Goal: Information Seeking & Learning: Learn about a topic

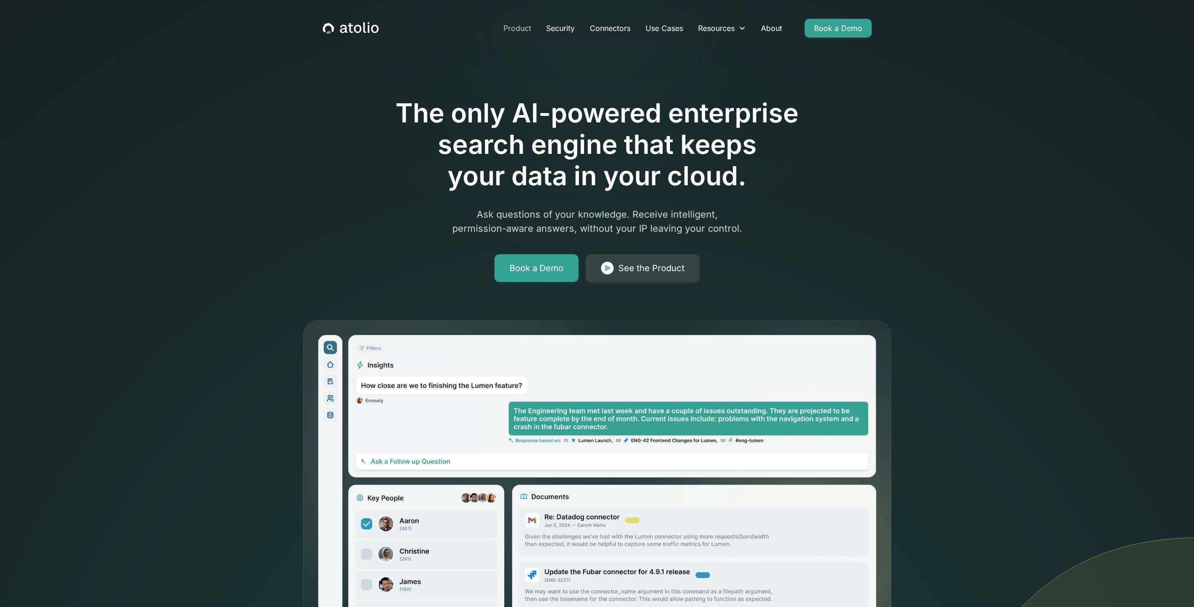
click at [523, 27] on link "Product" at bounding box center [517, 28] width 43 height 19
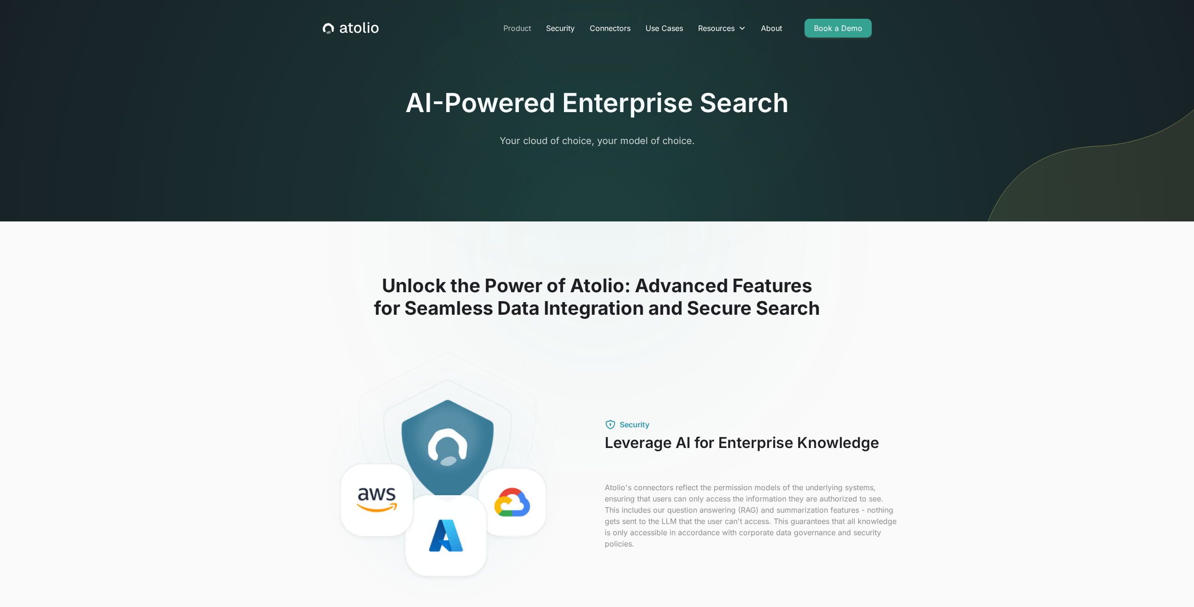
click at [518, 31] on link "Product" at bounding box center [517, 28] width 43 height 19
click at [653, 31] on link "Use Cases" at bounding box center [664, 28] width 53 height 19
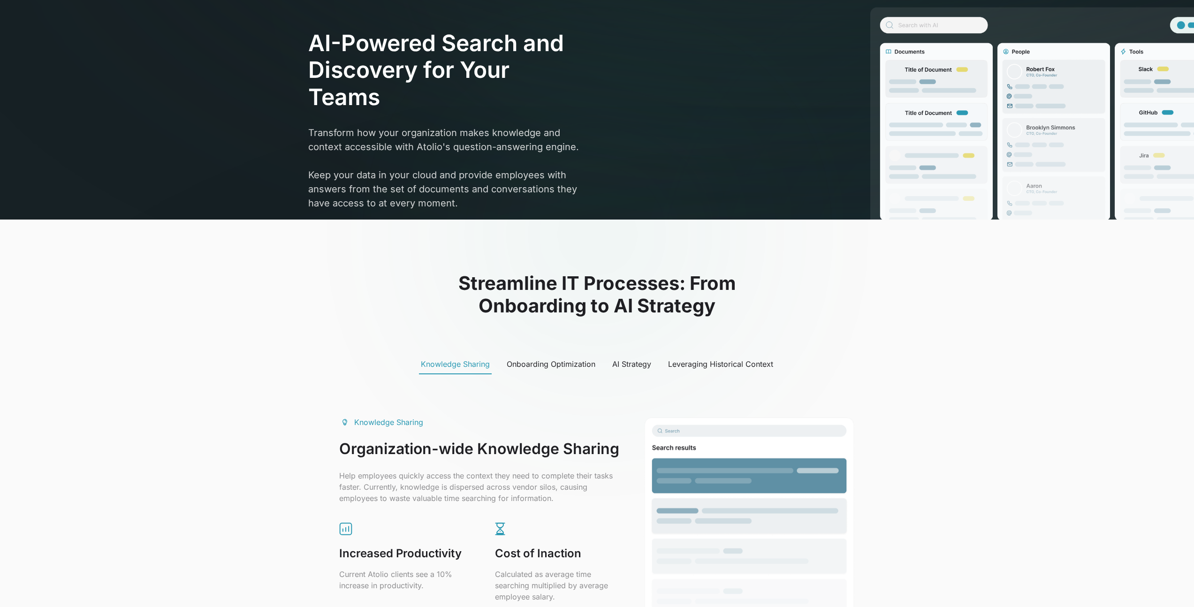
scroll to position [406, 0]
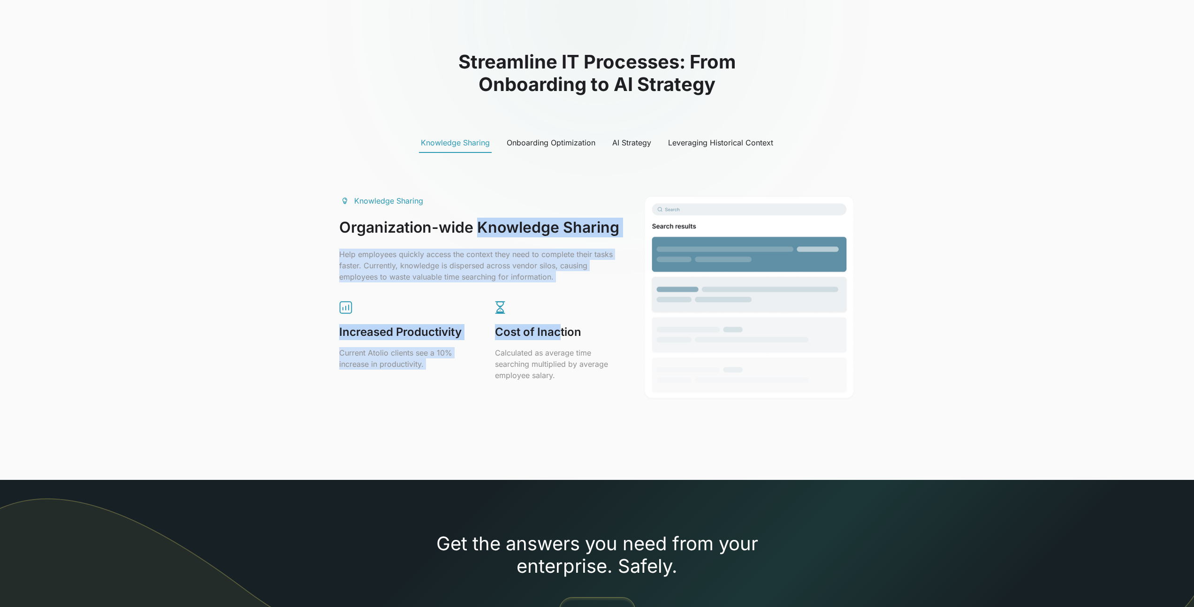
drag, startPoint x: 478, startPoint y: 229, endPoint x: 558, endPoint y: 336, distance: 133.4
click at [558, 336] on div "Knowledge Sharing Organization-wide Knowledge Sharing Help employees quickly ac…" at bounding box center [480, 288] width 282 height 186
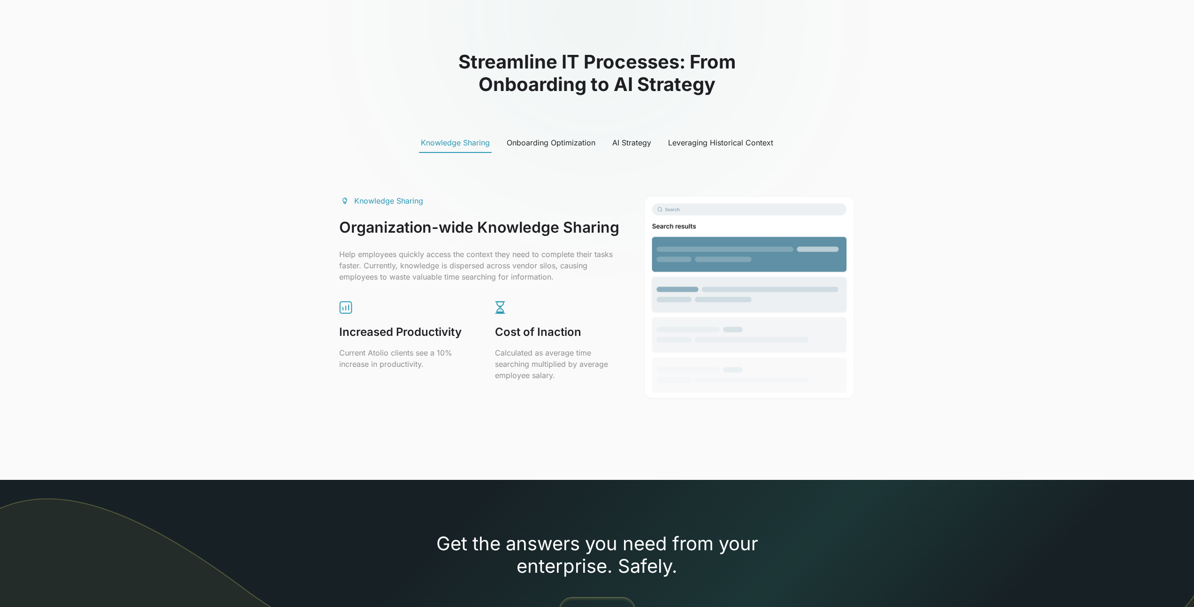
click at [579, 365] on p "Calculated as average time searching multiplied by average employee salary." at bounding box center [558, 364] width 126 height 34
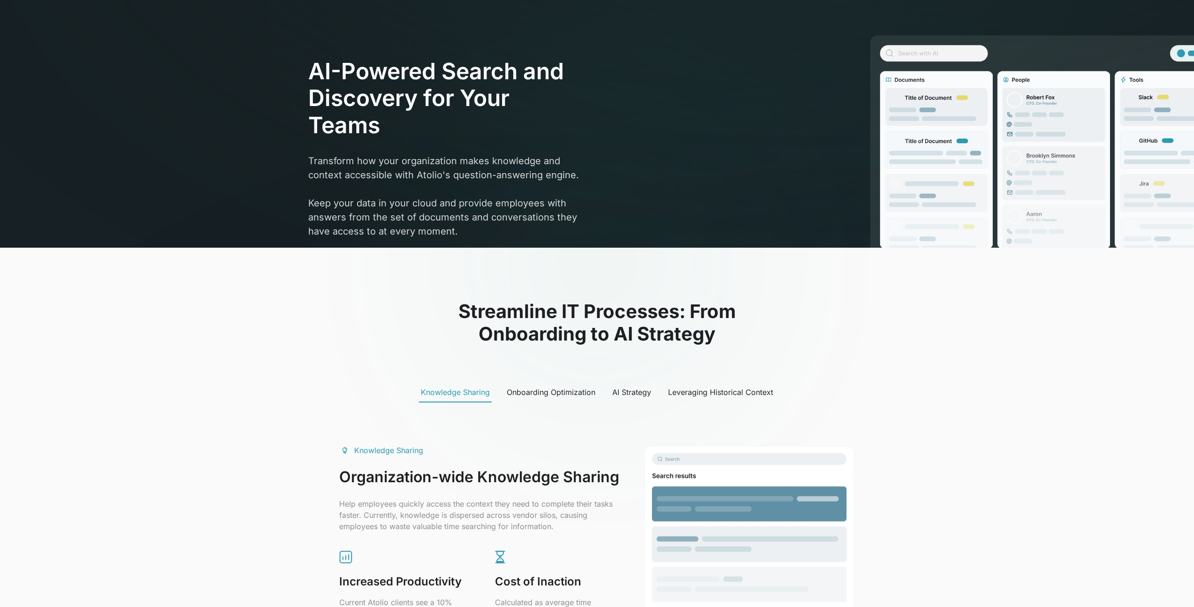
scroll to position [90, 0]
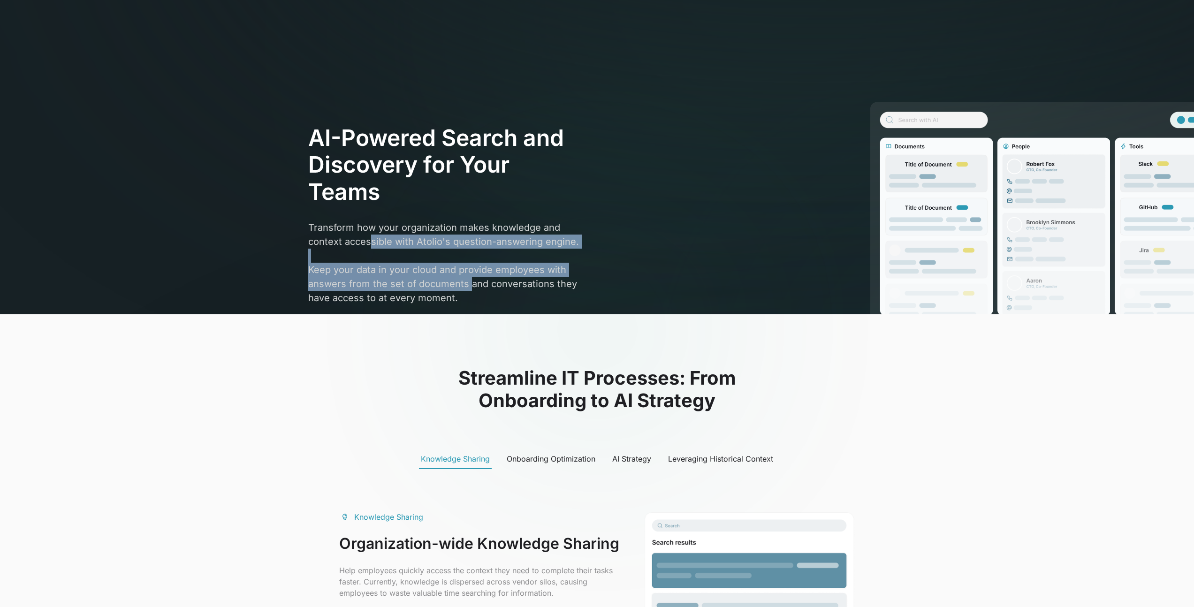
drag, startPoint x: 371, startPoint y: 235, endPoint x: 470, endPoint y: 289, distance: 113.2
click at [470, 289] on p "Transform how your organization makes knowledge and context accessible with Ato…" at bounding box center [446, 263] width 276 height 84
click at [470, 290] on p "Transform how your organization makes knowledge and context accessible with Ato…" at bounding box center [446, 263] width 276 height 84
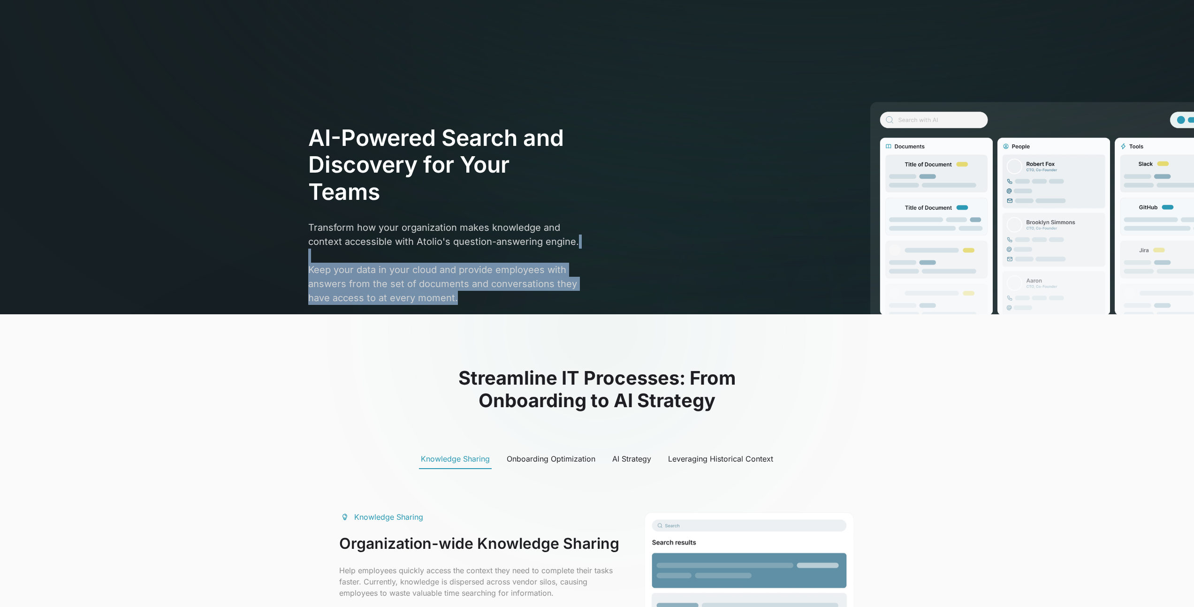
drag, startPoint x: 474, startPoint y: 301, endPoint x: 459, endPoint y: 257, distance: 47.2
click at [459, 257] on p "Transform how your organization makes knowledge and context accessible with Ato…" at bounding box center [446, 263] width 276 height 84
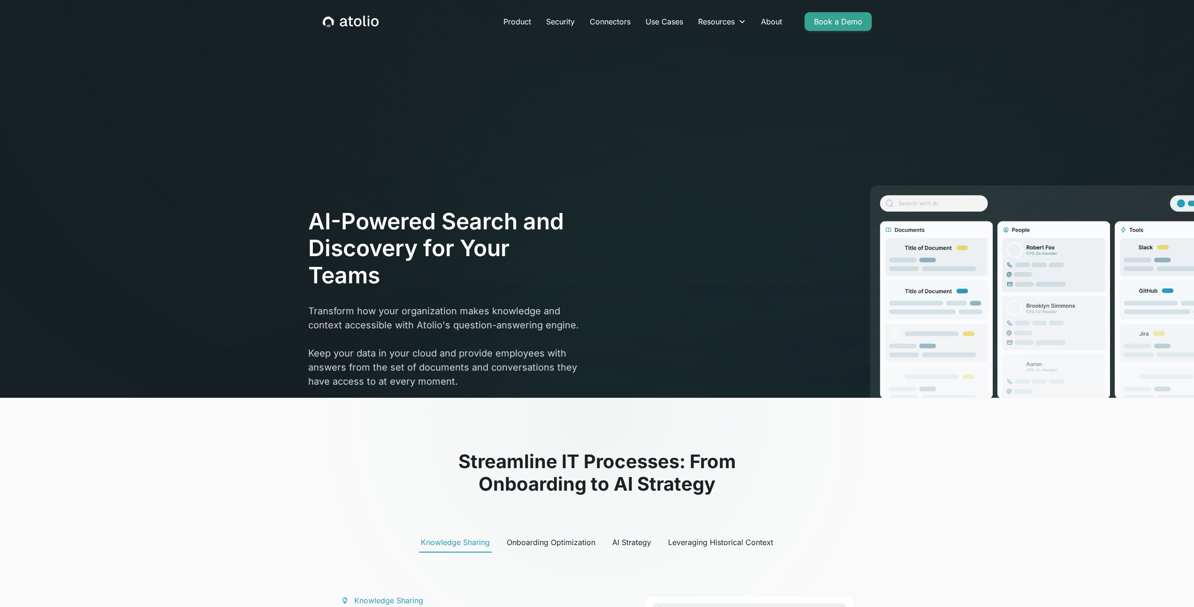
scroll to position [0, 0]
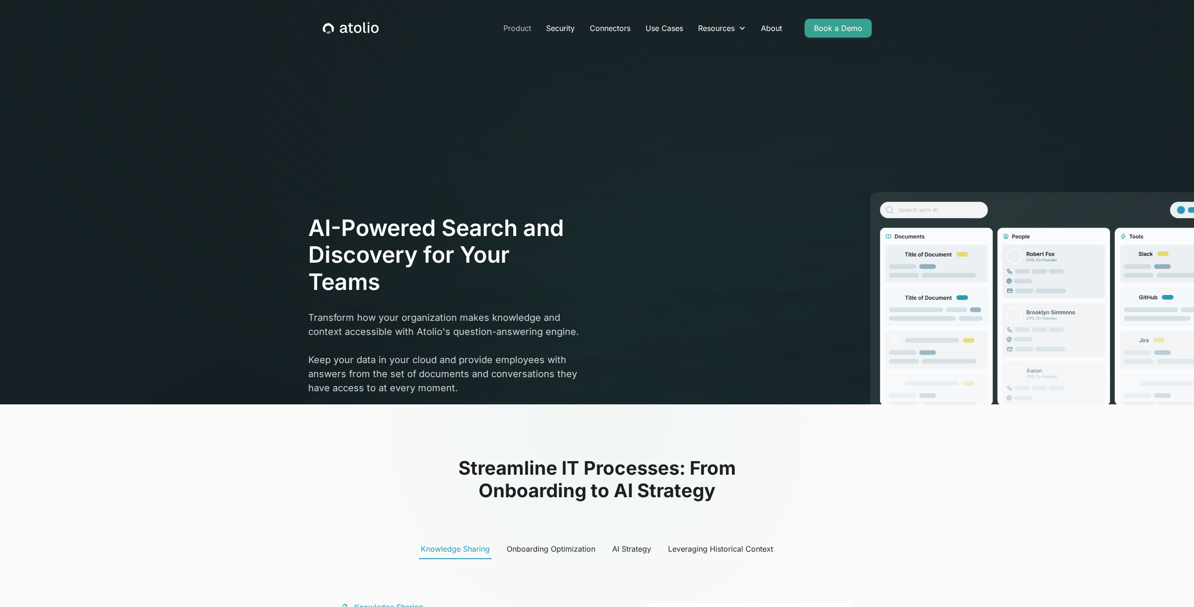
click at [528, 31] on link "Product" at bounding box center [517, 28] width 43 height 19
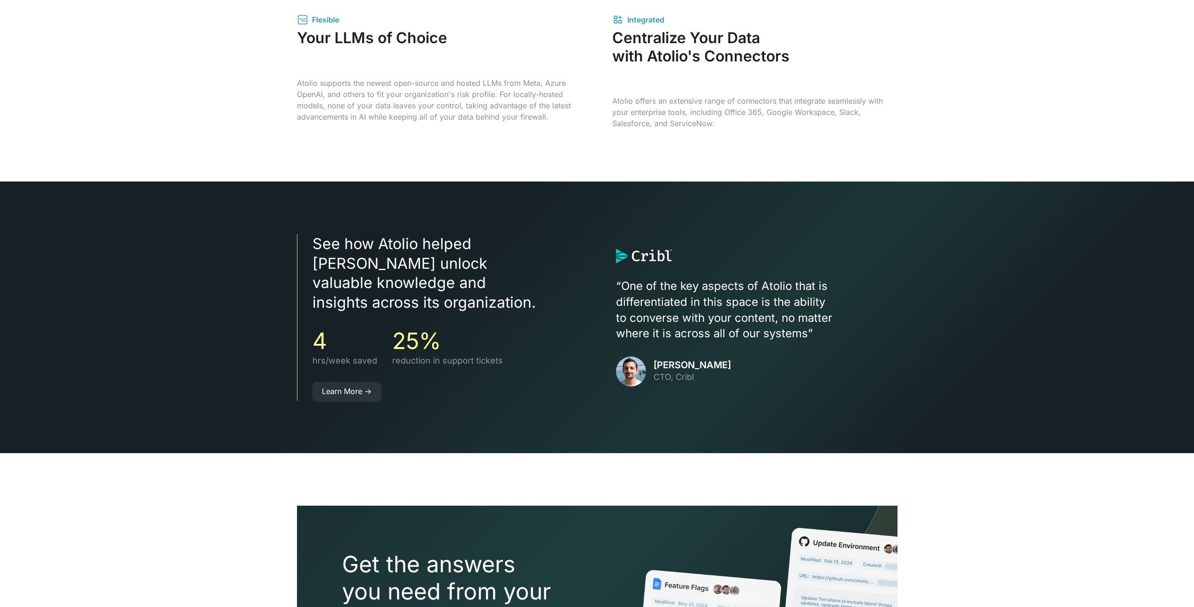
scroll to position [1571, 0]
